Goal: Check status: Check status

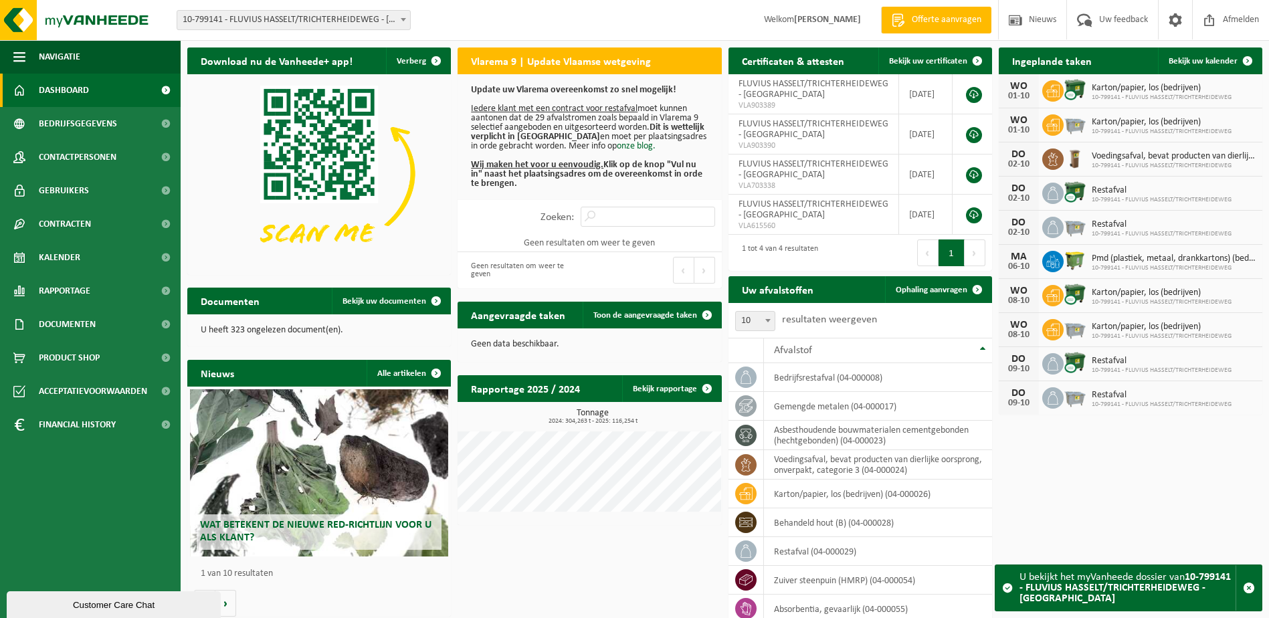
click at [403, 23] on span at bounding box center [403, 19] width 13 height 17
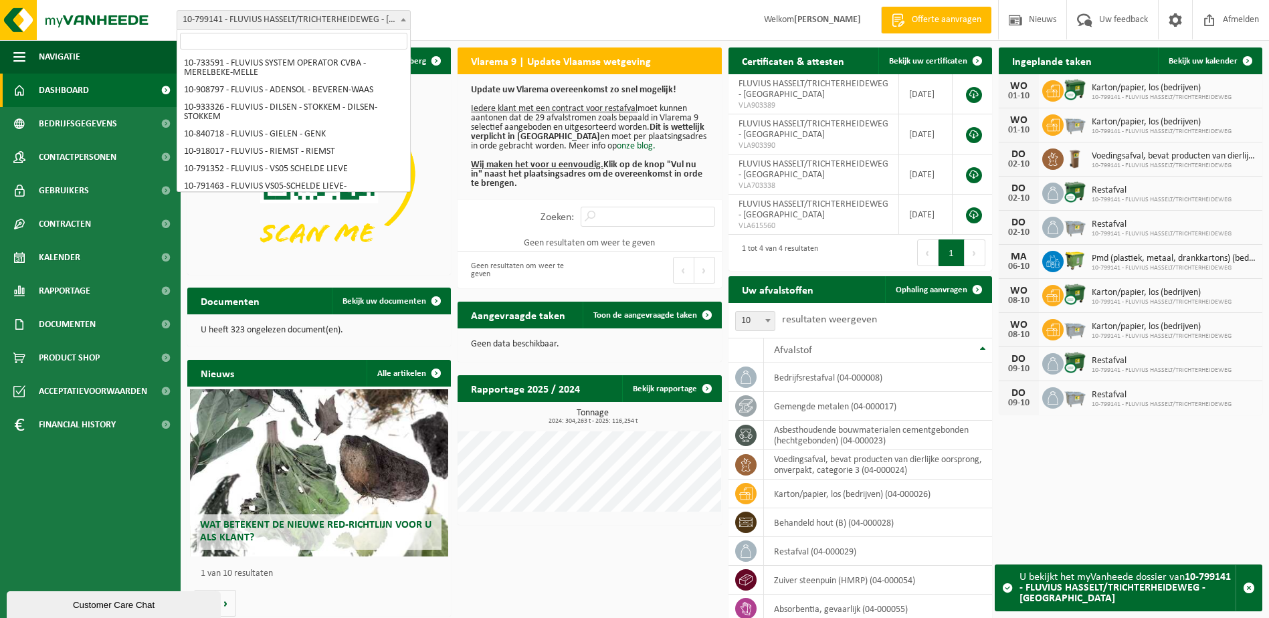
scroll to position [8031, 0]
click at [386, 33] on input "search" at bounding box center [293, 41] width 227 height 17
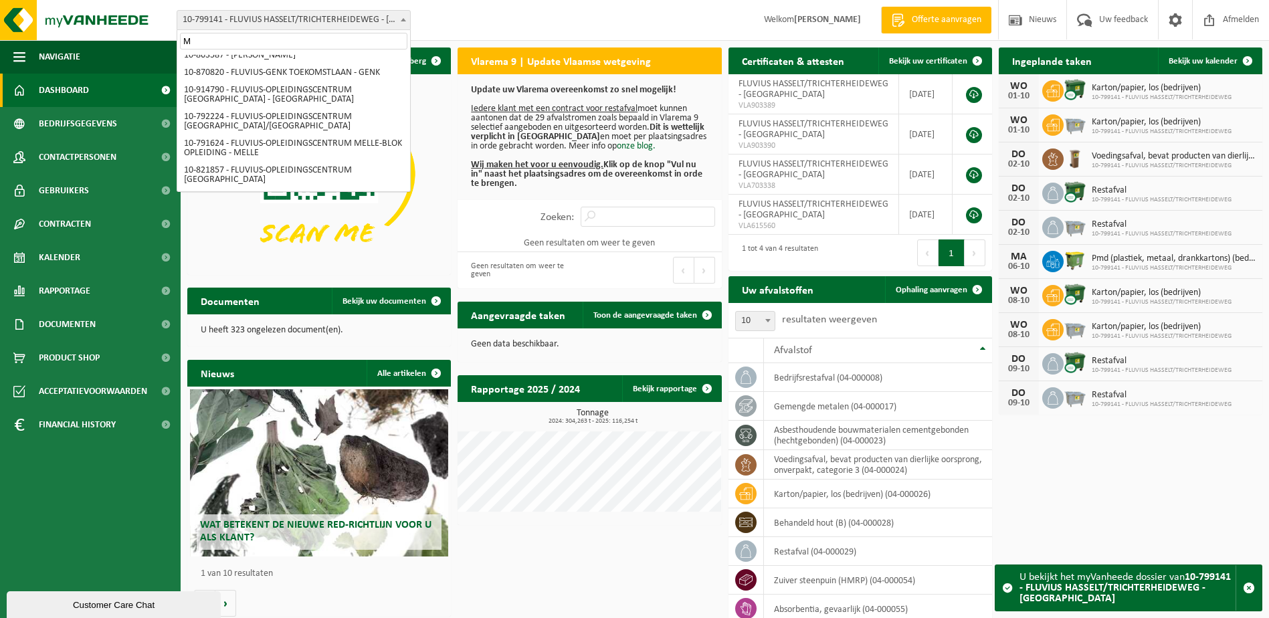
scroll to position [0, 0]
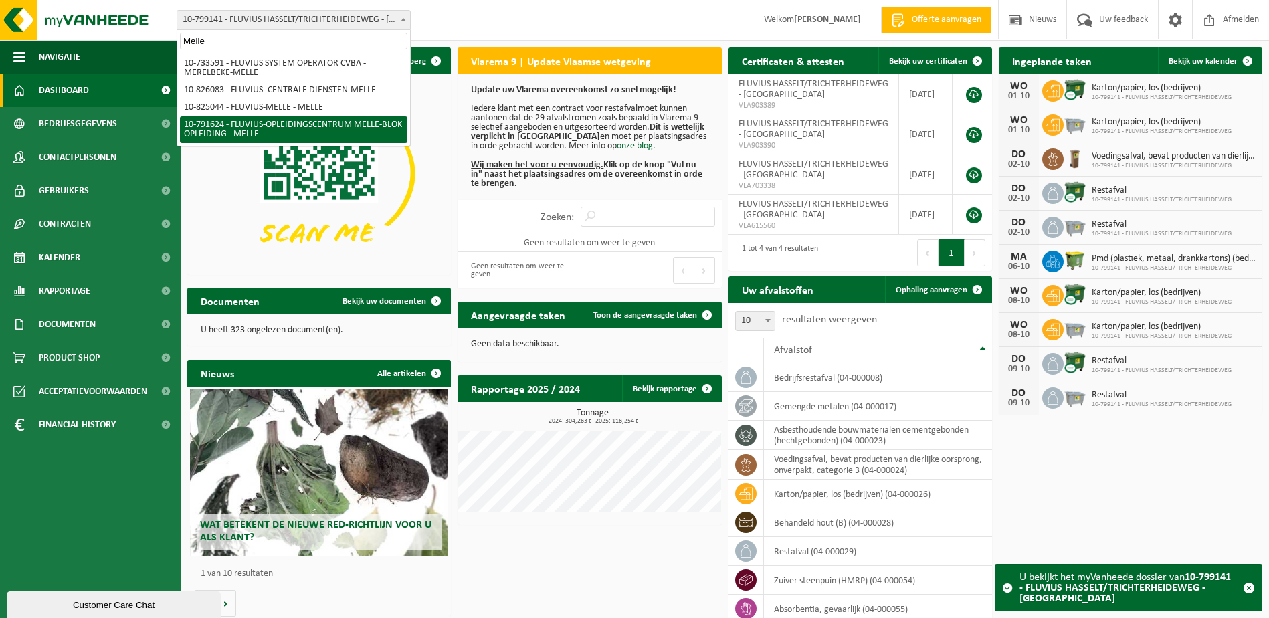
type input "Melle"
select select "30281"
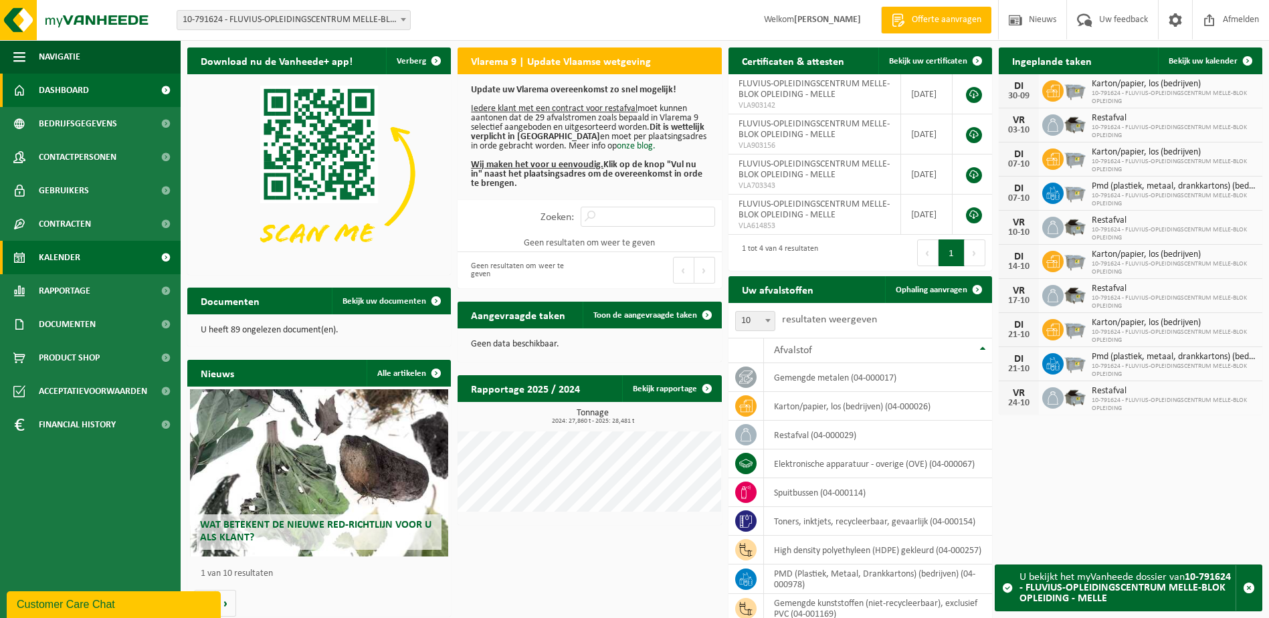
click at [78, 259] on span "Kalender" at bounding box center [59, 257] width 41 height 33
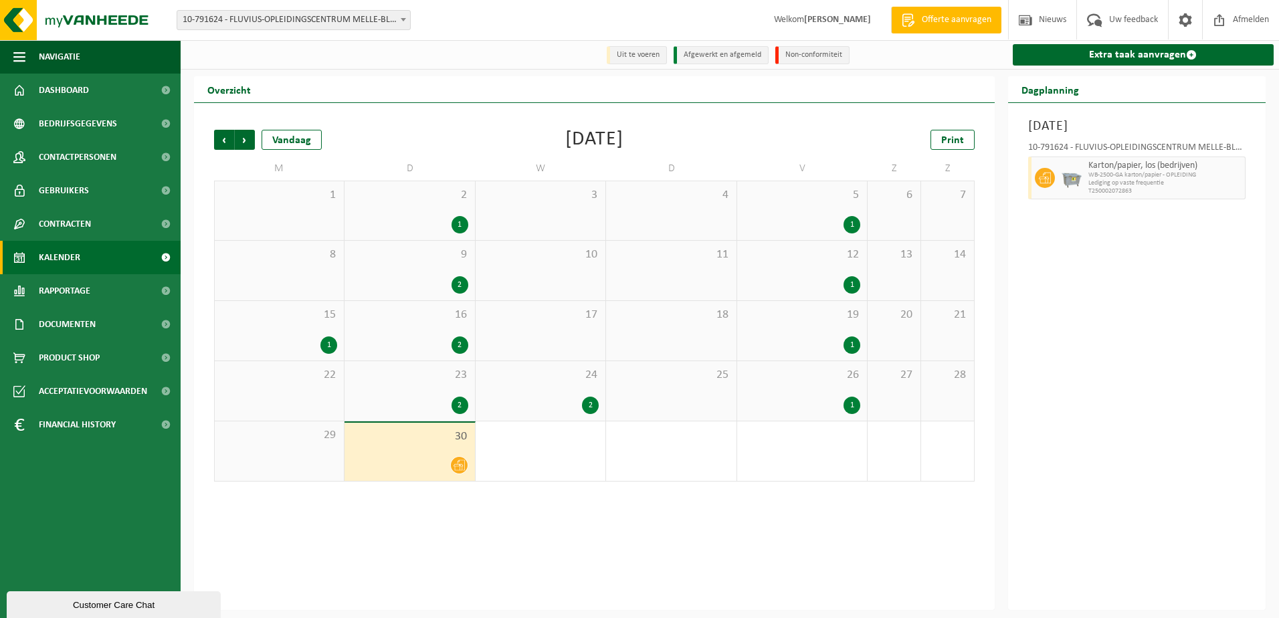
click at [815, 401] on div "1" at bounding box center [802, 405] width 116 height 17
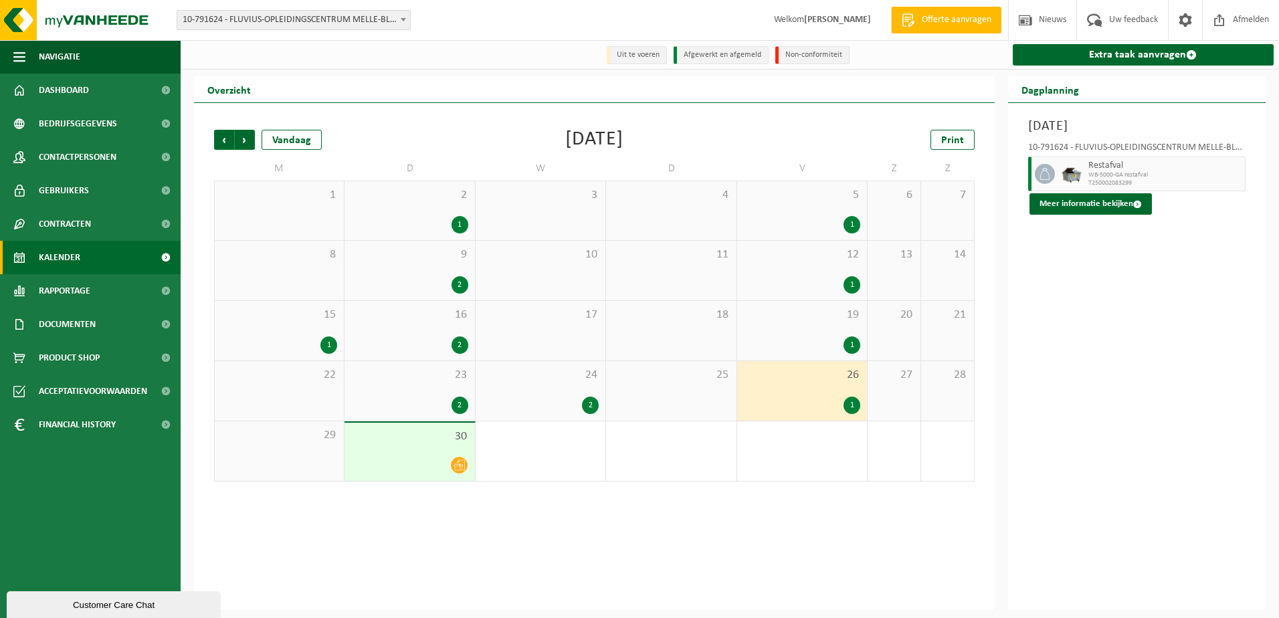
click at [439, 398] on div "2" at bounding box center [409, 405] width 116 height 17
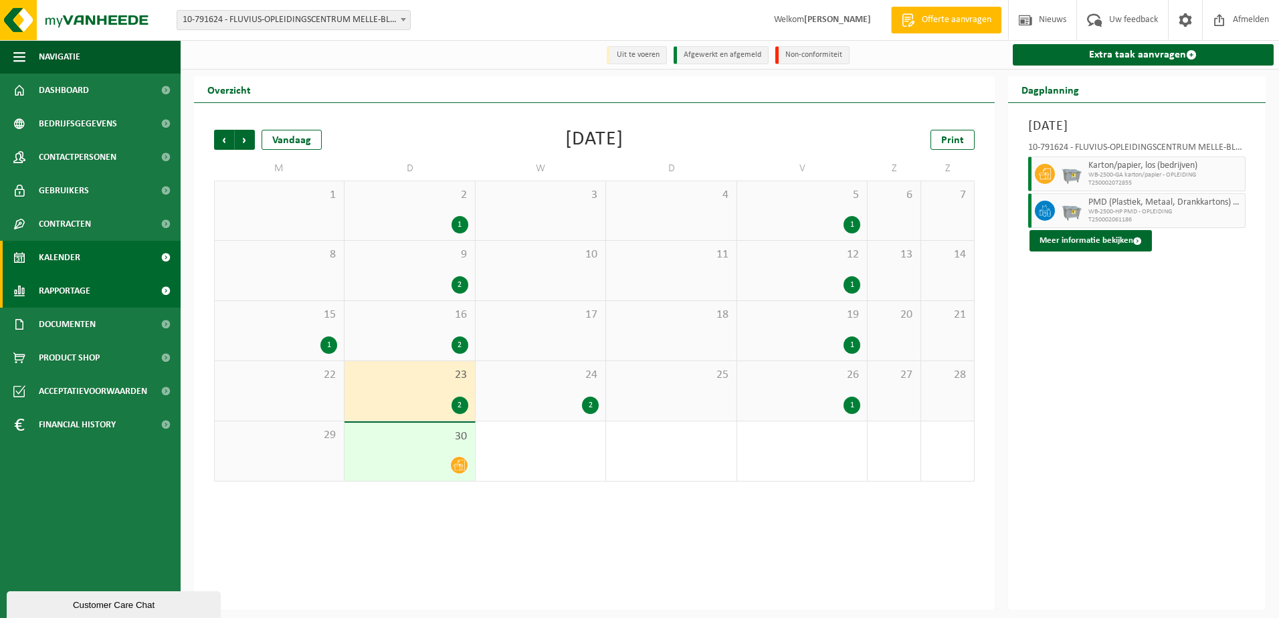
click at [66, 291] on span "Rapportage" at bounding box center [64, 290] width 51 height 33
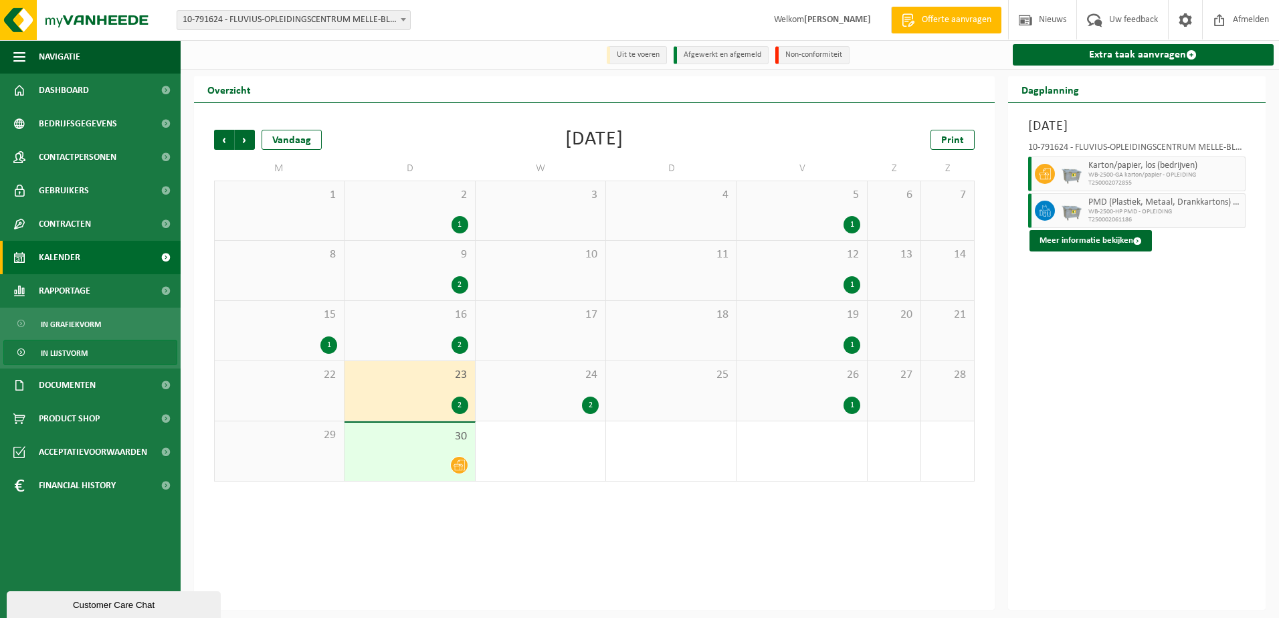
click at [62, 352] on span "In lijstvorm" at bounding box center [64, 352] width 47 height 25
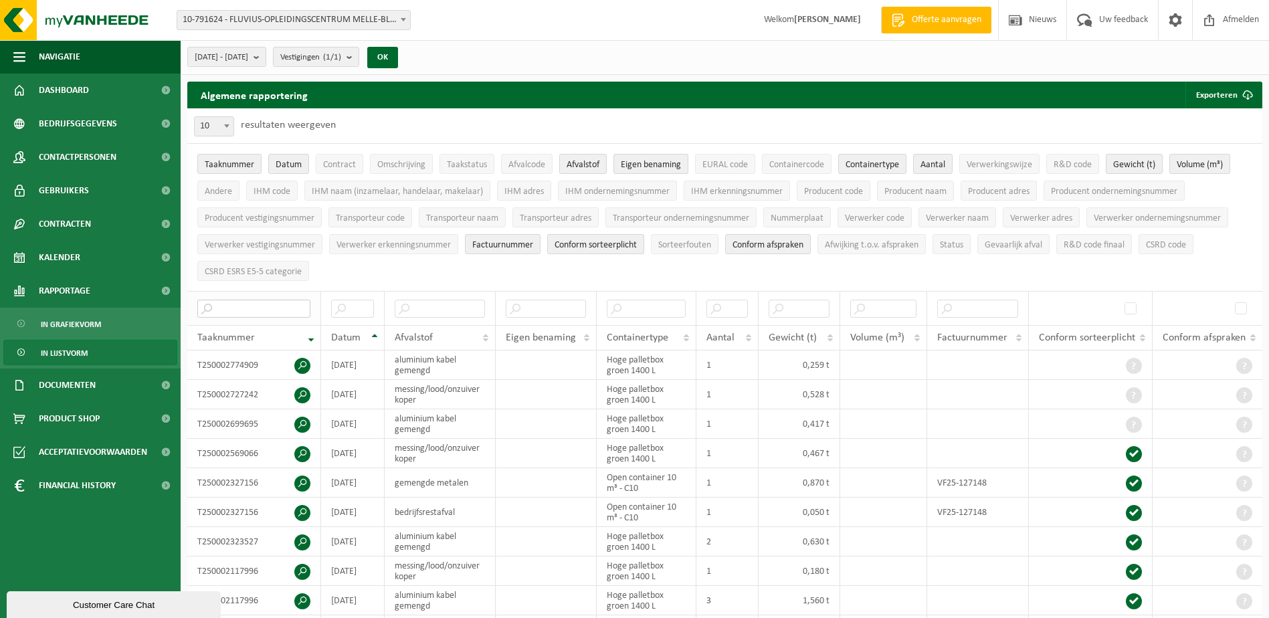
click at [249, 304] on input "text" at bounding box center [253, 309] width 113 height 18
paste input "T250002867294"
type input "T250002867294"
